Goal: Task Accomplishment & Management: Use online tool/utility

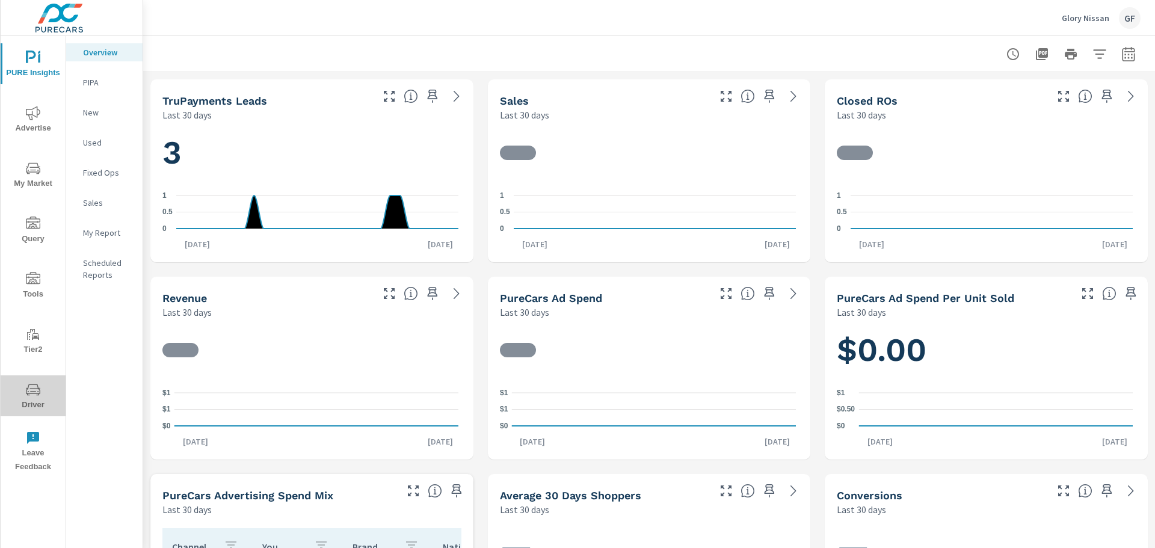
click at [31, 390] on icon "nav menu" at bounding box center [33, 390] width 14 height 14
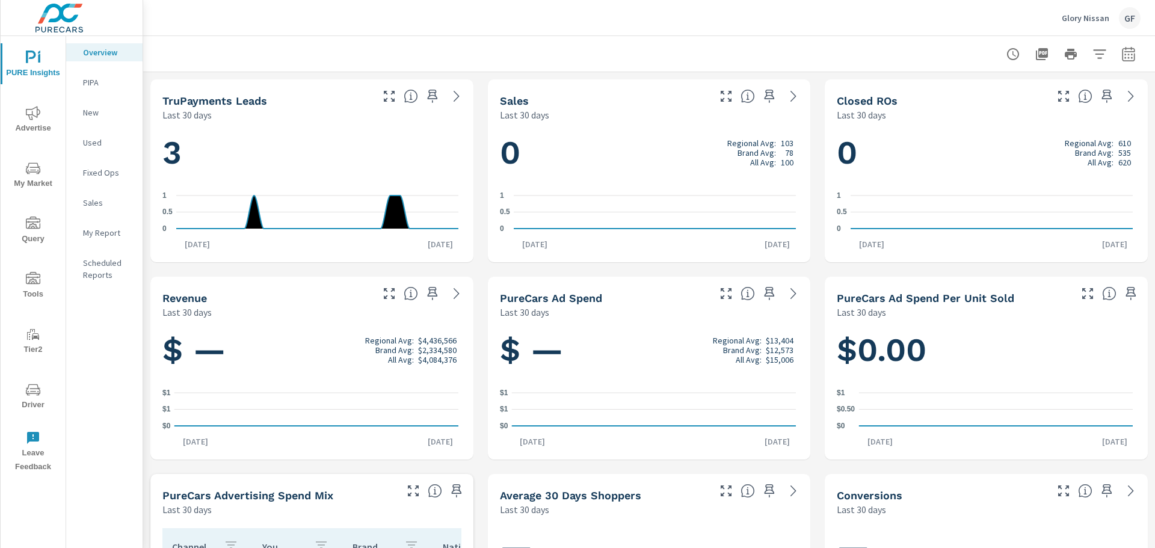
click at [20, 383] on span "Driver" at bounding box center [33, 397] width 58 height 29
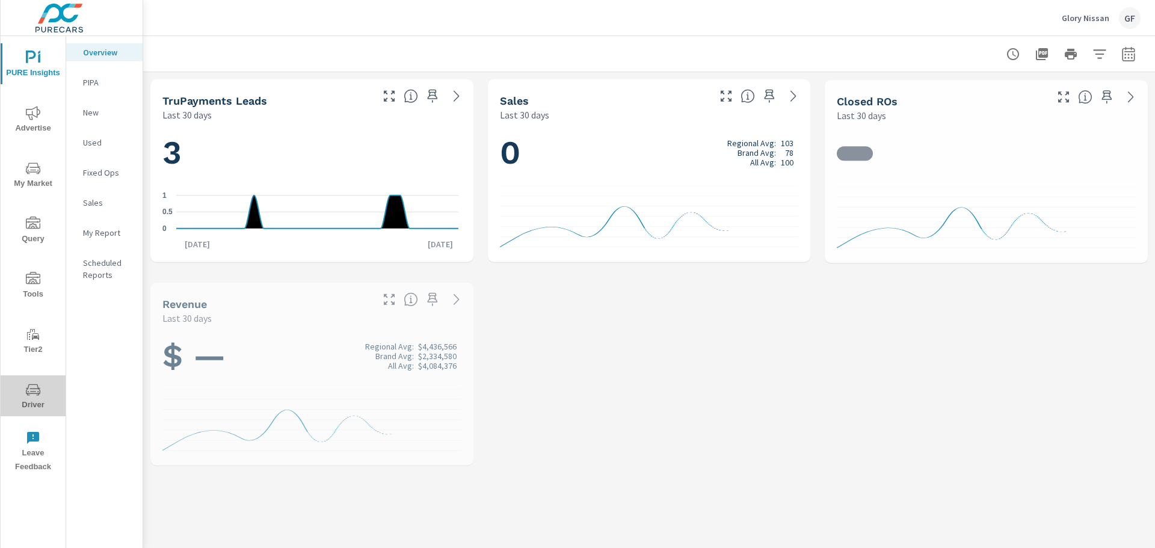
click at [21, 390] on span "Driver" at bounding box center [33, 397] width 58 height 29
